Goal: Task Accomplishment & Management: Manage account settings

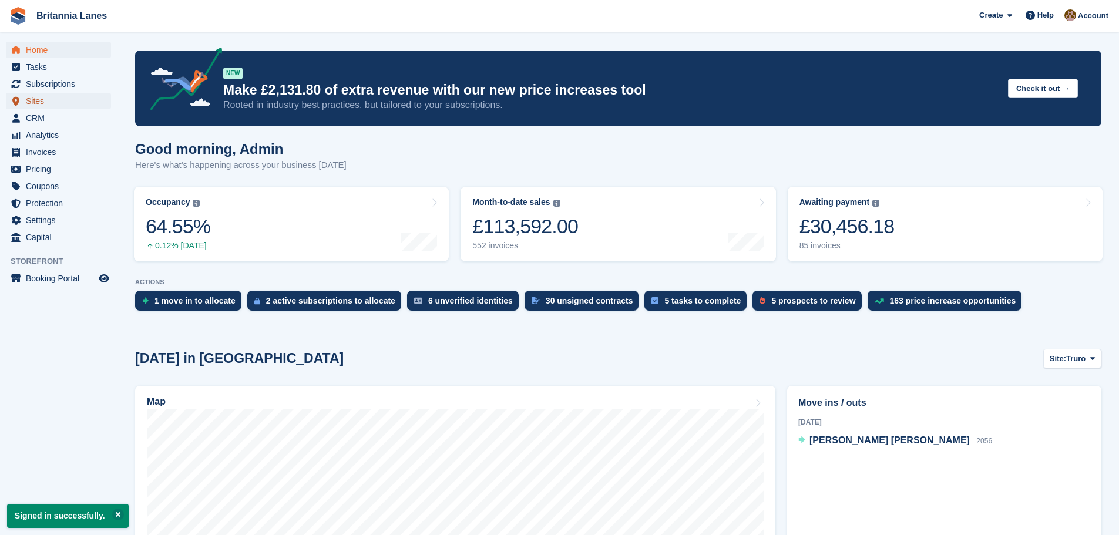
click at [37, 95] on span "Sites" at bounding box center [61, 101] width 71 height 16
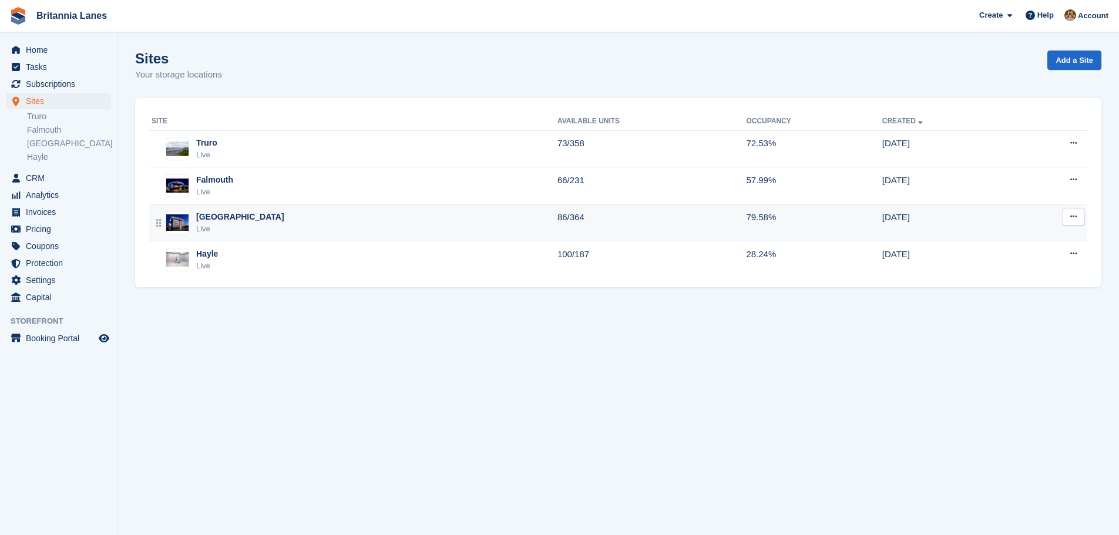
click at [234, 216] on div "Exeter Live" at bounding box center [355, 223] width 406 height 24
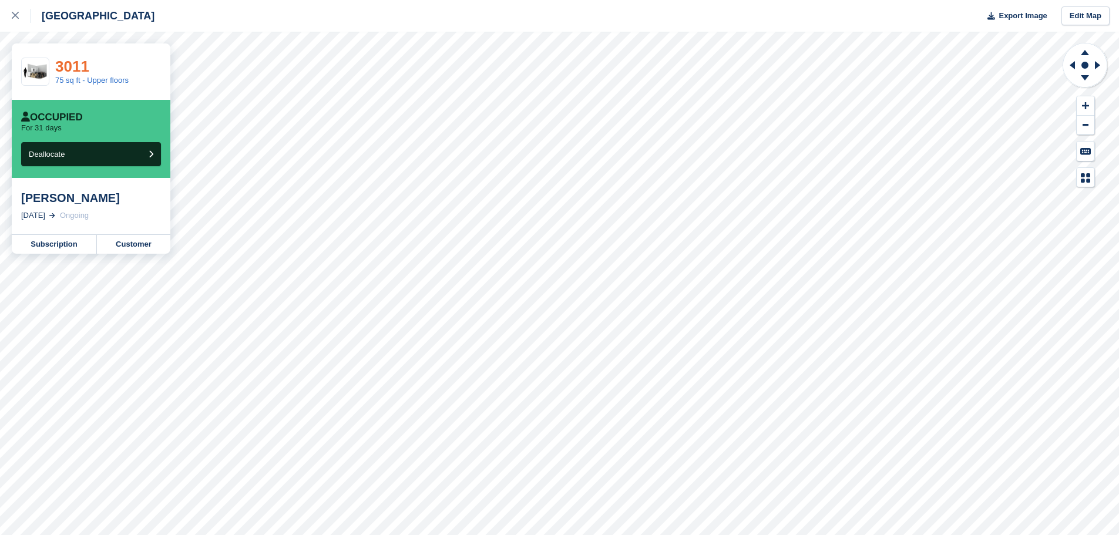
click at [82, 64] on link "3011" at bounding box center [72, 67] width 34 height 18
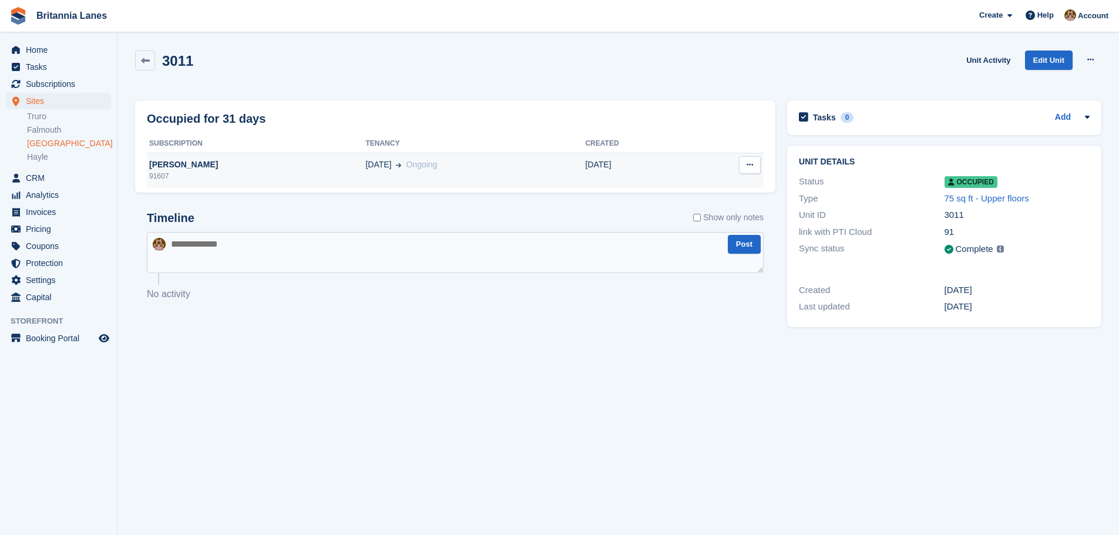
click at [186, 162] on div "[PERSON_NAME]" at bounding box center [256, 165] width 219 height 12
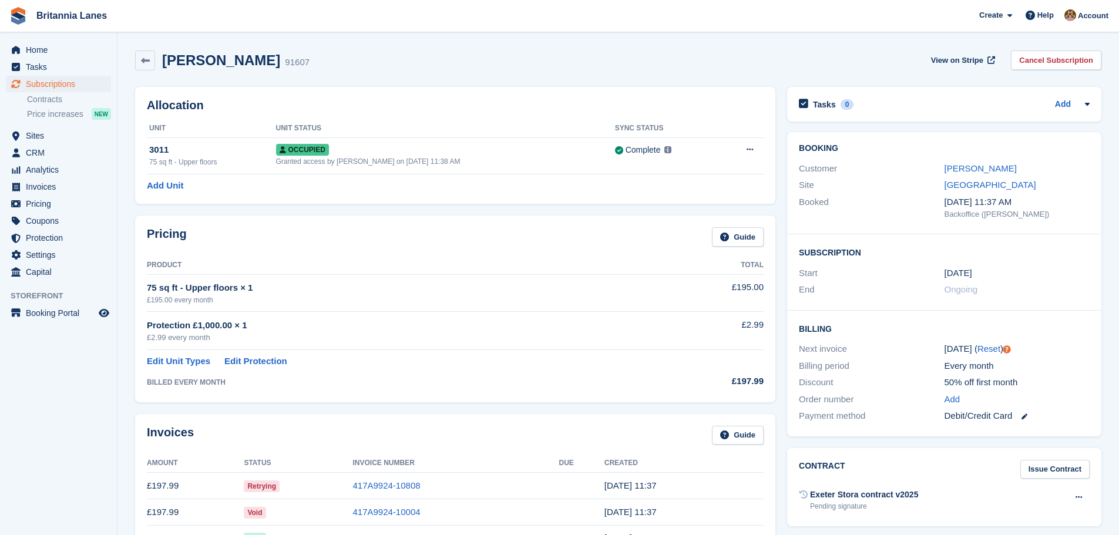
scroll to position [118, 0]
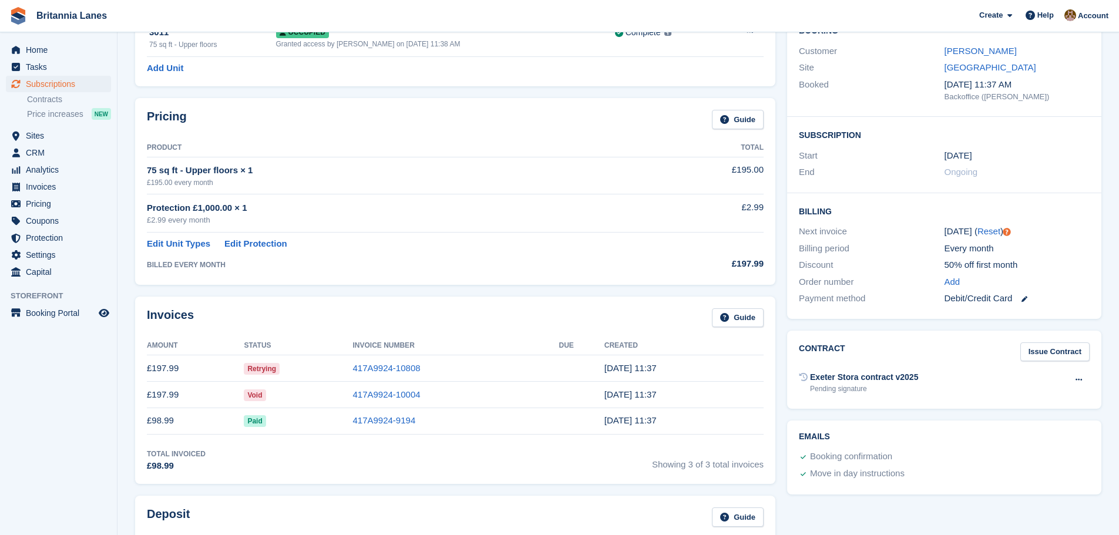
click at [266, 369] on span "Retrying" at bounding box center [262, 369] width 36 height 12
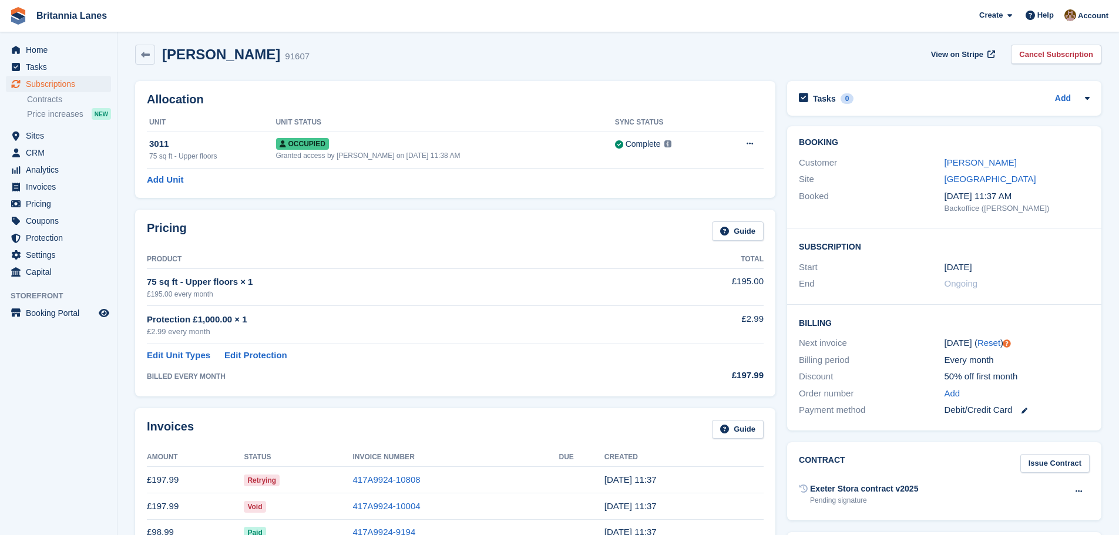
scroll to position [0, 0]
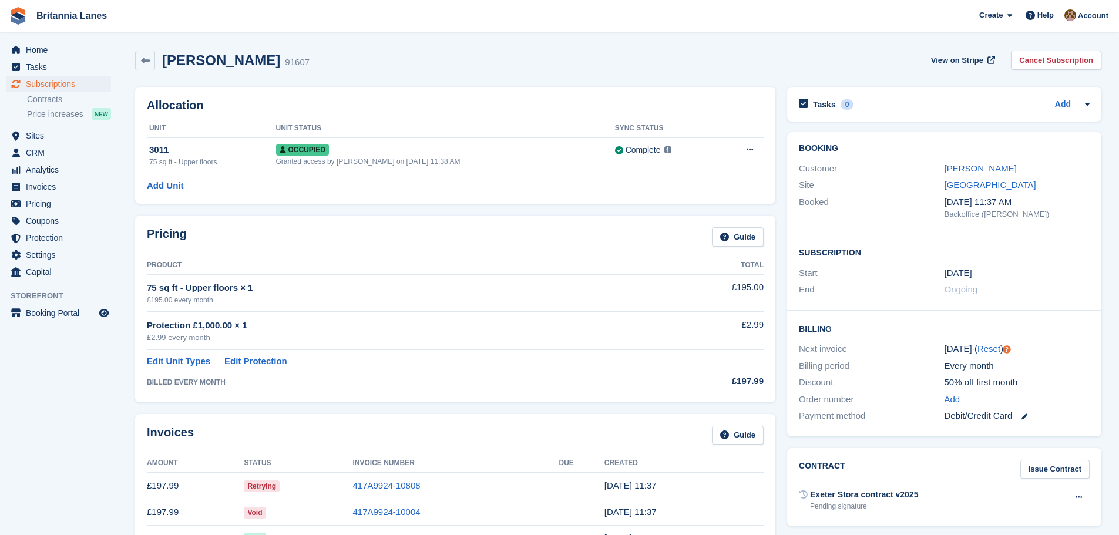
click at [984, 418] on div "Debit/Credit Card" at bounding box center [1017, 417] width 145 height 14
click at [953, 397] on link "Add" at bounding box center [953, 400] width 16 height 14
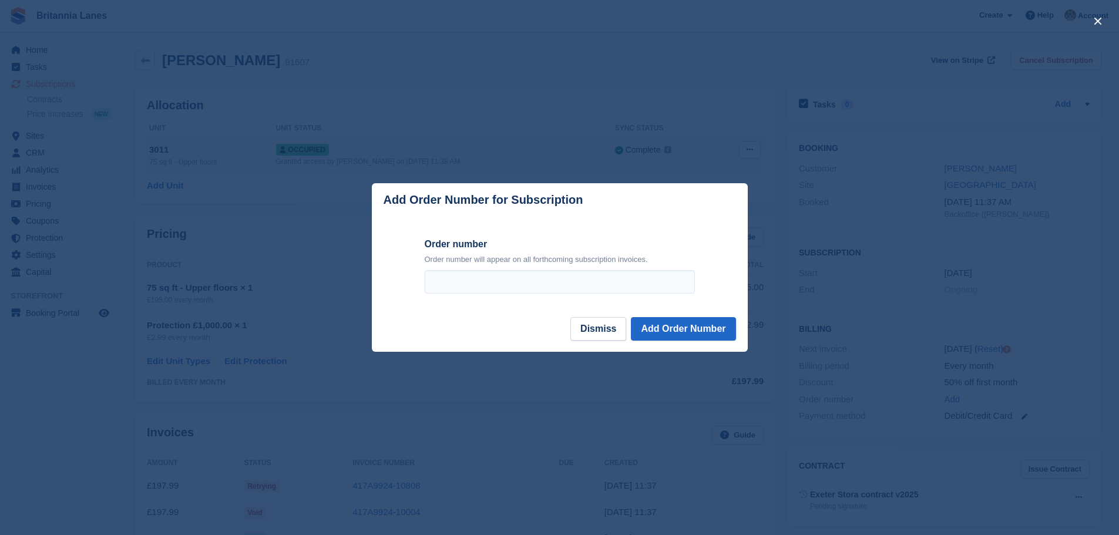
click at [686, 151] on div at bounding box center [559, 267] width 1119 height 535
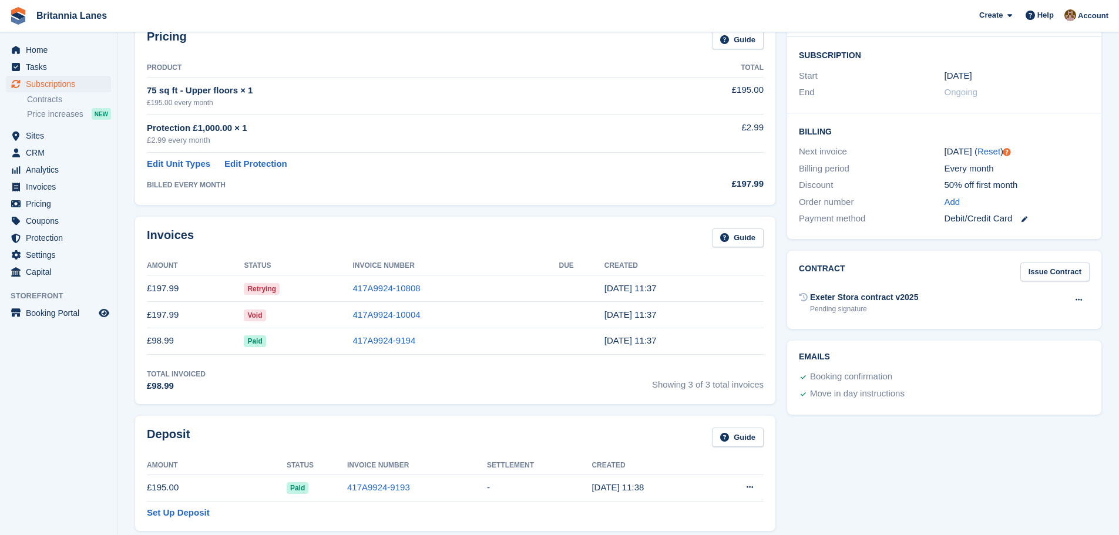
scroll to position [118, 0]
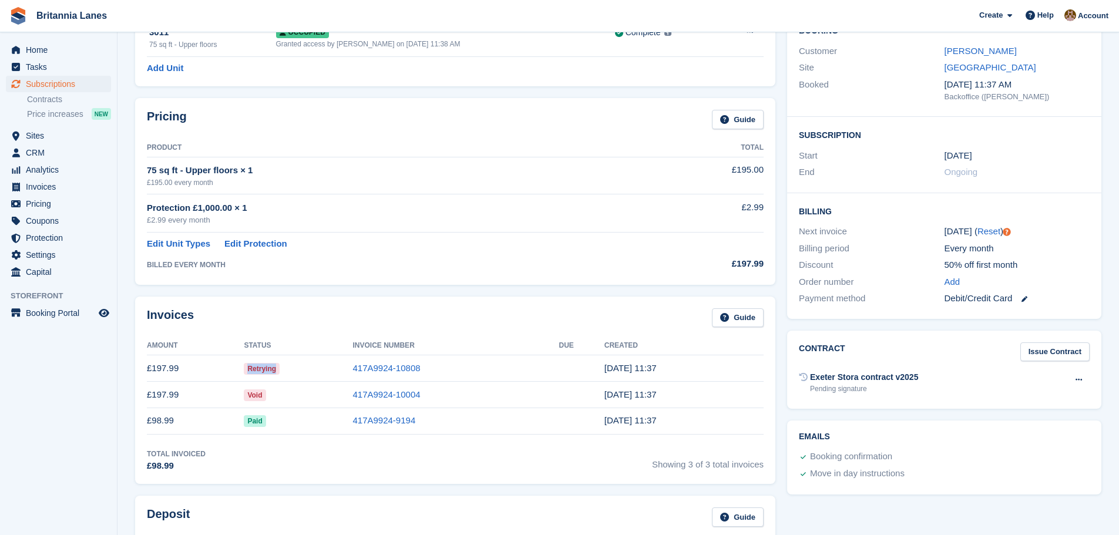
drag, startPoint x: 278, startPoint y: 368, endPoint x: 244, endPoint y: 370, distance: 33.5
click at [244, 370] on td "Retrying" at bounding box center [298, 368] width 109 height 26
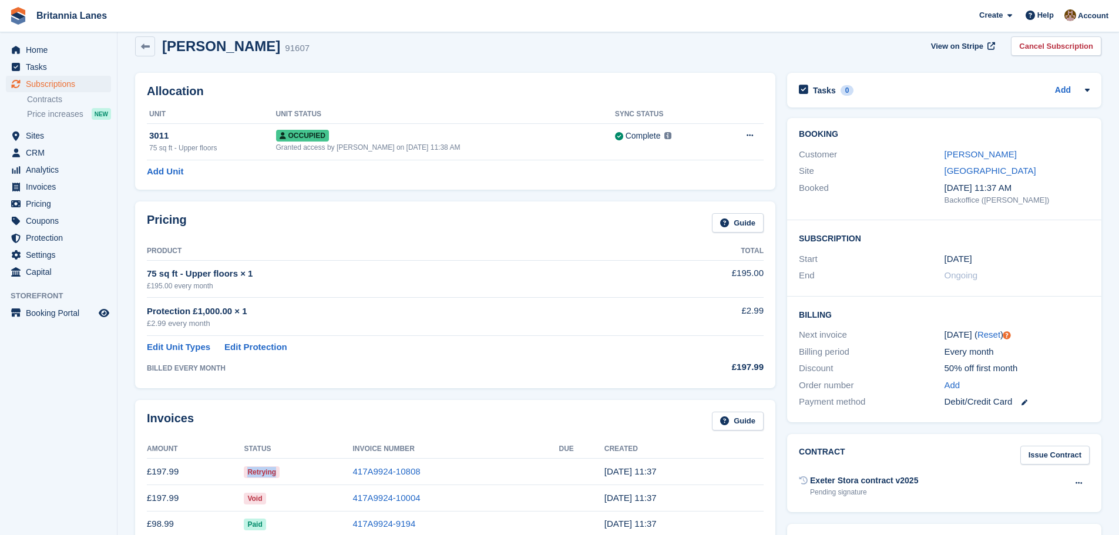
scroll to position [0, 0]
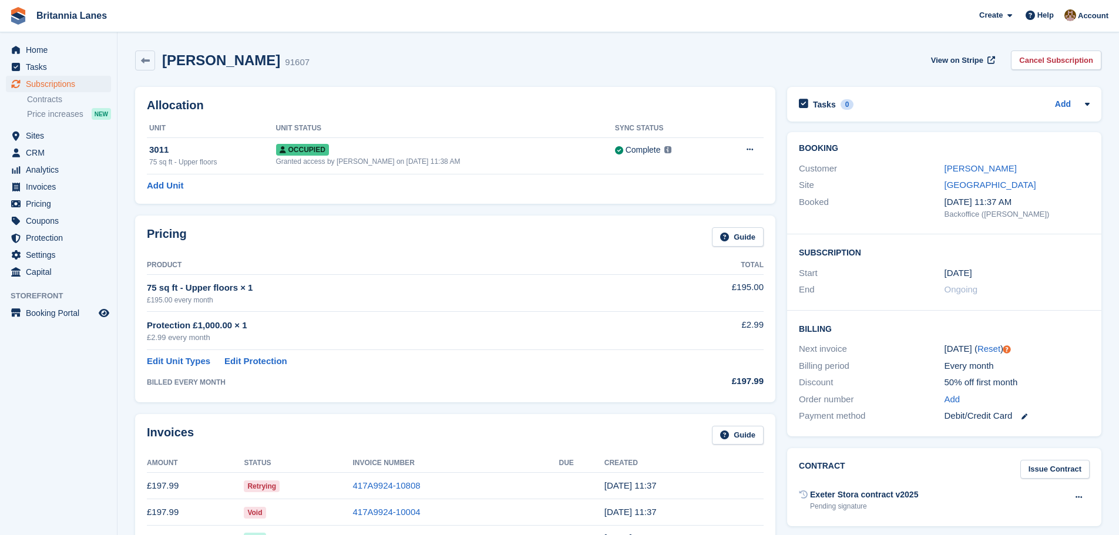
click at [194, 64] on h2 "[PERSON_NAME]" at bounding box center [221, 60] width 118 height 16
click at [980, 173] on link "[PERSON_NAME]" at bounding box center [981, 168] width 72 height 10
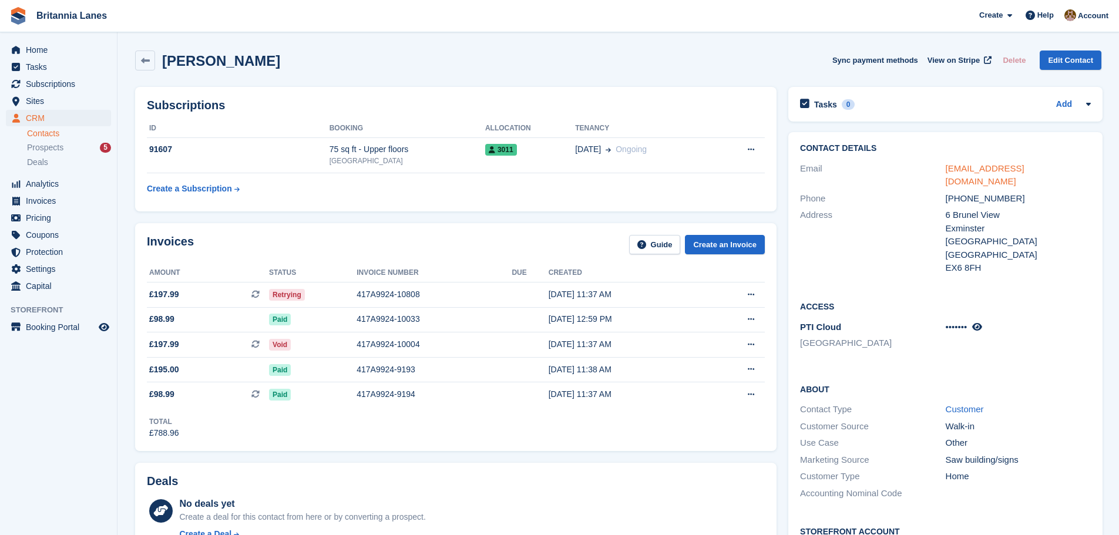
click at [1025, 171] on link "[EMAIL_ADDRESS][DOMAIN_NAME]" at bounding box center [985, 175] width 79 height 24
drag, startPoint x: 1047, startPoint y: 169, endPoint x: 947, endPoint y: 170, distance: 100.5
click at [947, 170] on div "[EMAIL_ADDRESS][DOMAIN_NAME]" at bounding box center [1018, 175] width 145 height 26
copy link "[EMAIL_ADDRESS][DOMAIN_NAME]"
click at [271, 296] on span "Retrying" at bounding box center [287, 295] width 36 height 12
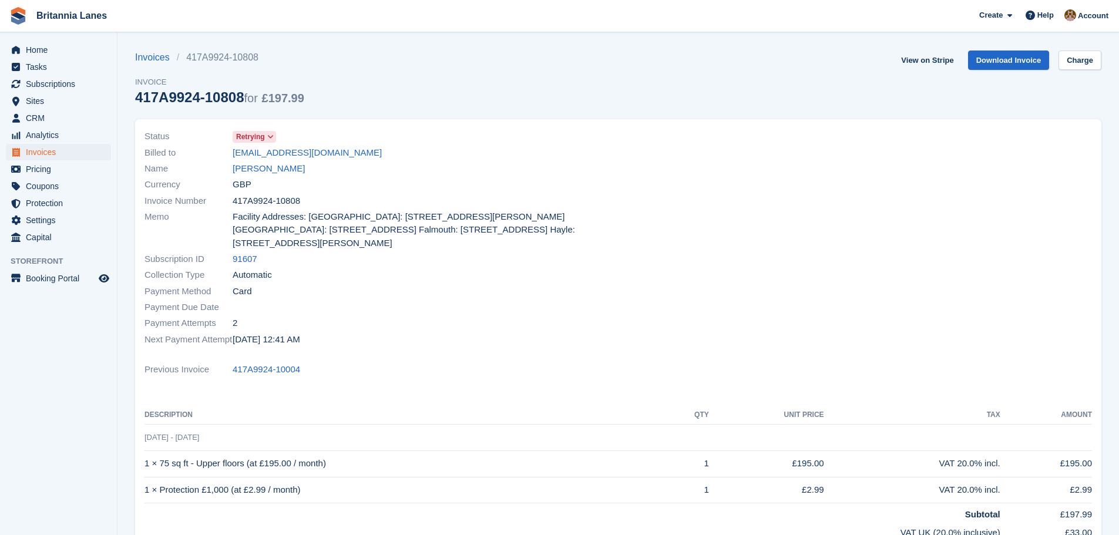
click at [259, 132] on span "Retrying" at bounding box center [250, 137] width 29 height 11
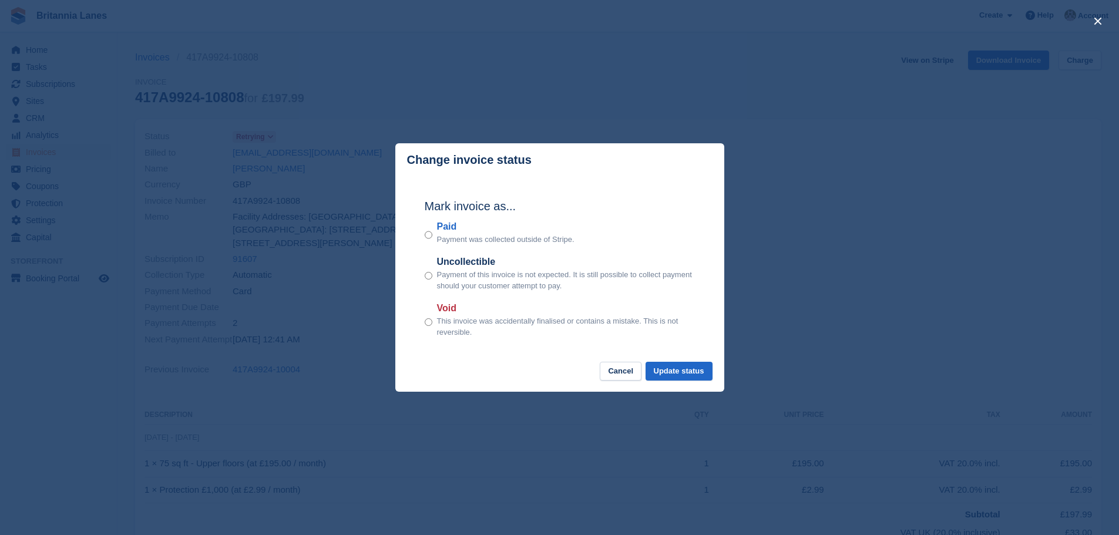
click at [447, 230] on label "Paid" at bounding box center [505, 227] width 137 height 14
click at [683, 370] on button "Update status" at bounding box center [679, 371] width 67 height 19
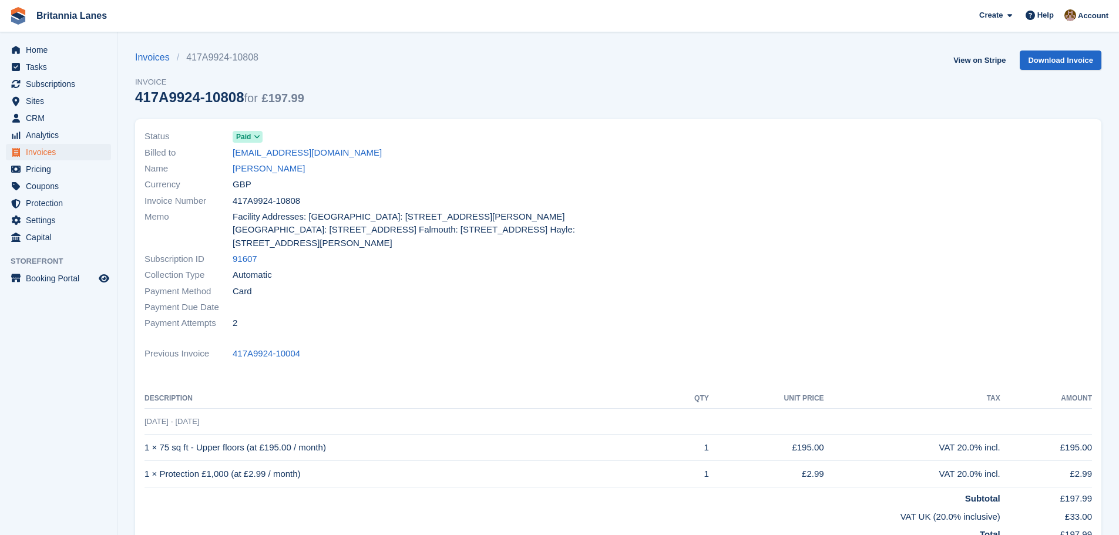
drag, startPoint x: 137, startPoint y: 98, endPoint x: 242, endPoint y: 96, distance: 105.2
click at [242, 96] on div "417A9924-10808 for £197.99" at bounding box center [219, 97] width 169 height 16
copy div "417A9924-10808"
